Goal: Check status: Check status

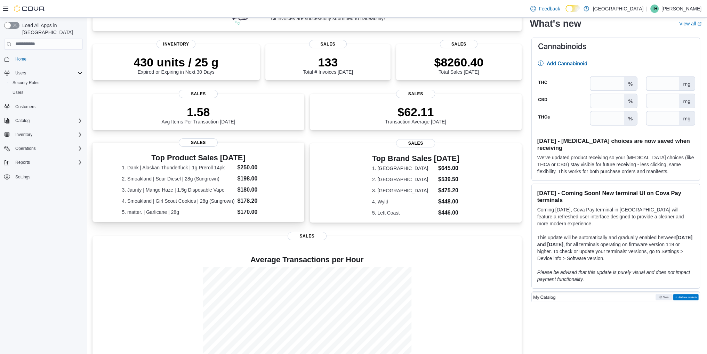
scroll to position [18, 0]
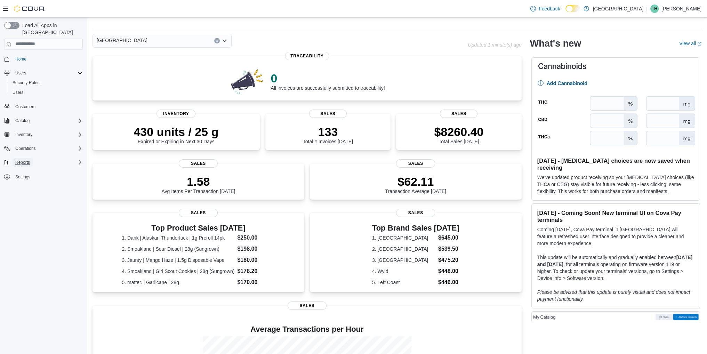
click at [19, 160] on span "Reports" at bounding box center [22, 163] width 15 height 6
click at [42, 144] on div "Operations" at bounding box center [48, 148] width 70 height 8
click at [43, 130] on div "Inventory" at bounding box center [48, 134] width 70 height 8
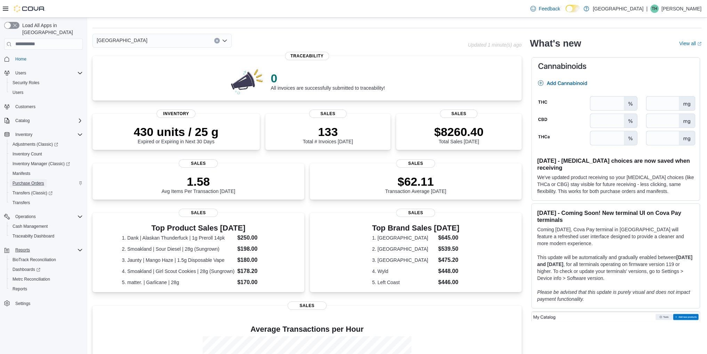
click at [41, 181] on span "Purchase Orders" at bounding box center [29, 184] width 32 height 6
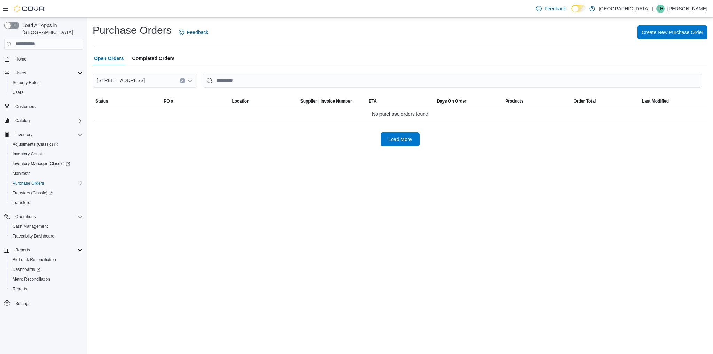
click at [391, 148] on div "Purchase Orders Feedback Create New Purchase Order Open Orders Completed Orders…" at bounding box center [400, 85] width 626 height 134
click at [392, 144] on span "Load More" at bounding box center [400, 139] width 31 height 14
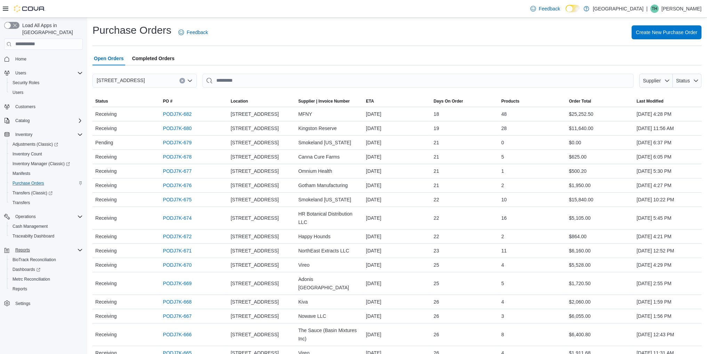
click at [150, 57] on span "Completed Orders" at bounding box center [153, 59] width 42 height 14
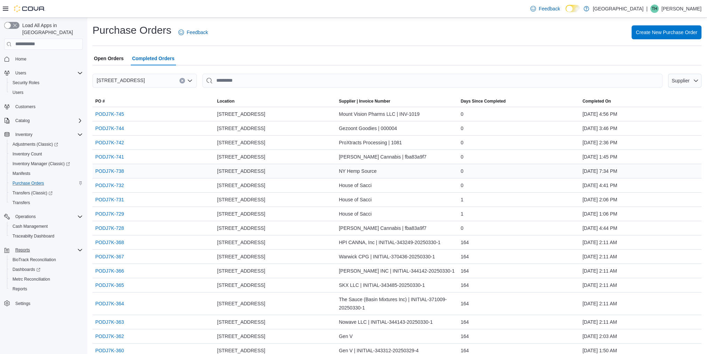
click at [404, 174] on div "NY Hemp Source" at bounding box center [397, 171] width 122 height 14
click at [113, 169] on link "PODJ7K-738" at bounding box center [109, 171] width 29 height 8
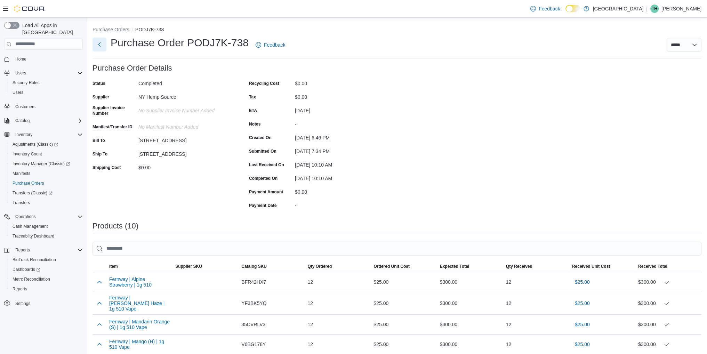
click at [104, 40] on button "Next" at bounding box center [100, 45] width 14 height 14
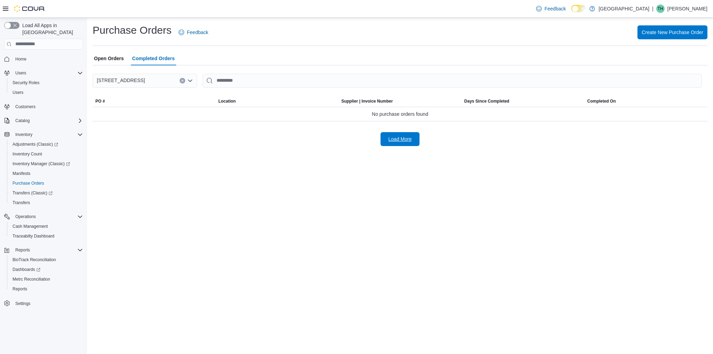
click at [388, 140] on span "Load More" at bounding box center [399, 139] width 23 height 7
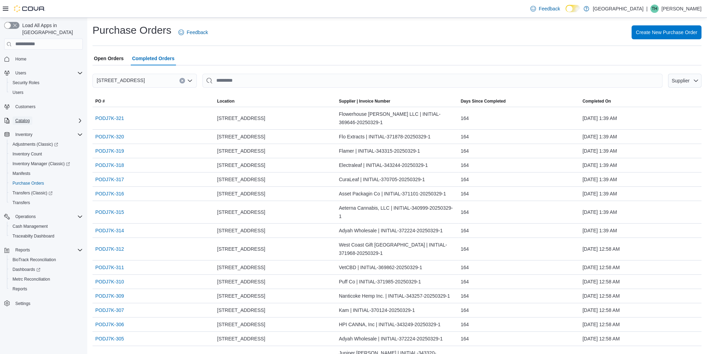
click at [29, 118] on span "Catalog" at bounding box center [22, 121] width 14 height 6
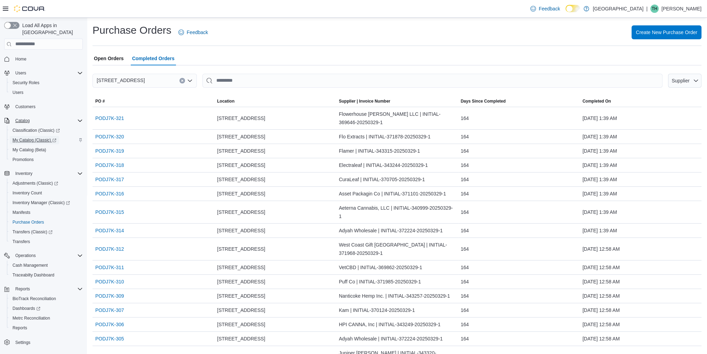
click at [34, 137] on span "My Catalog (Classic)" at bounding box center [35, 140] width 44 height 6
click at [36, 200] on span "Inventory Manager (Classic)" at bounding box center [41, 203] width 57 height 6
